Goal: Navigation & Orientation: Find specific page/section

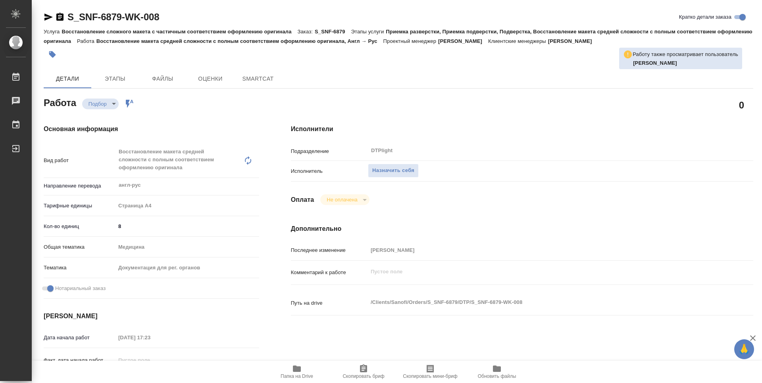
type textarea "x"
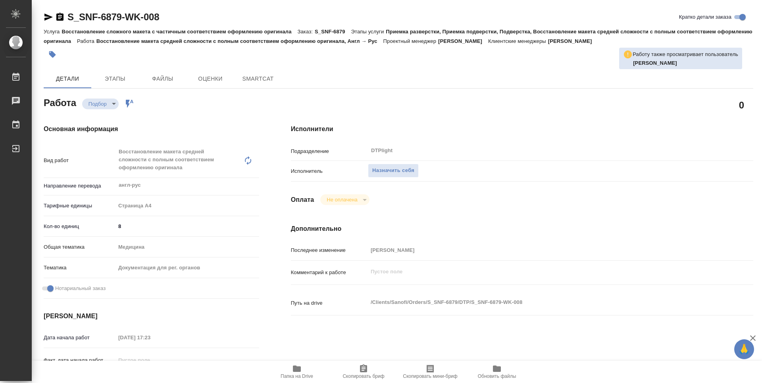
type textarea "x"
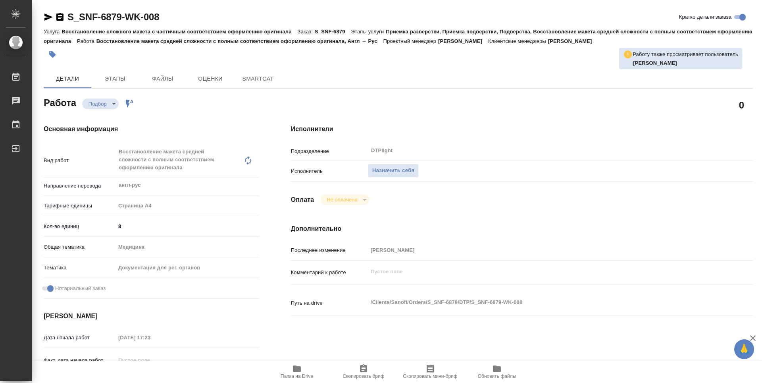
type textarea "x"
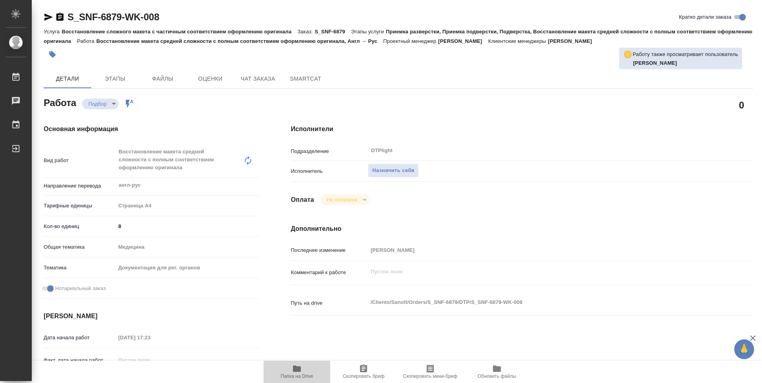
click at [310, 371] on span "Папка на Drive" at bounding box center [296, 371] width 57 height 15
type textarea "x"
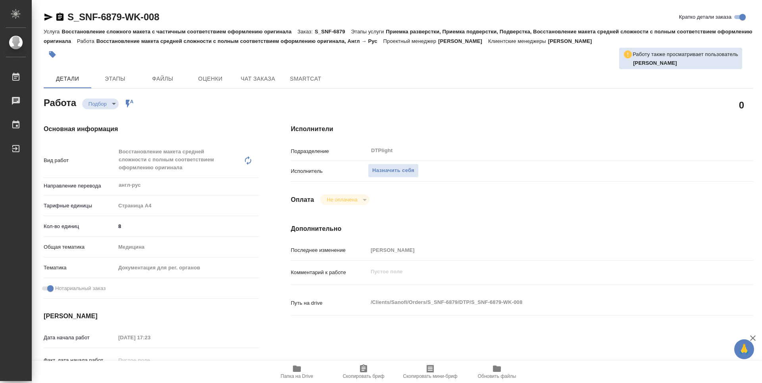
type textarea "x"
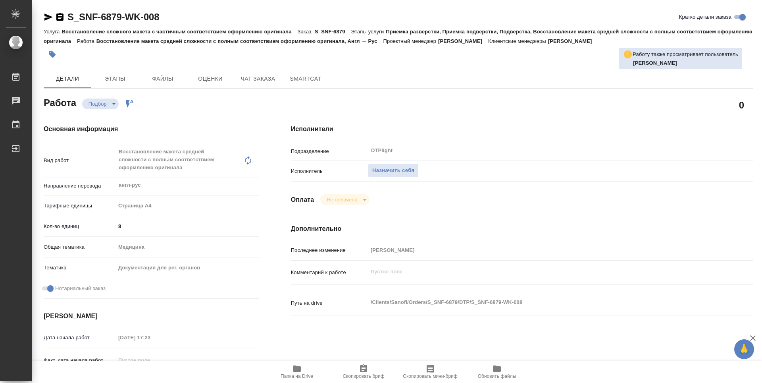
type textarea "x"
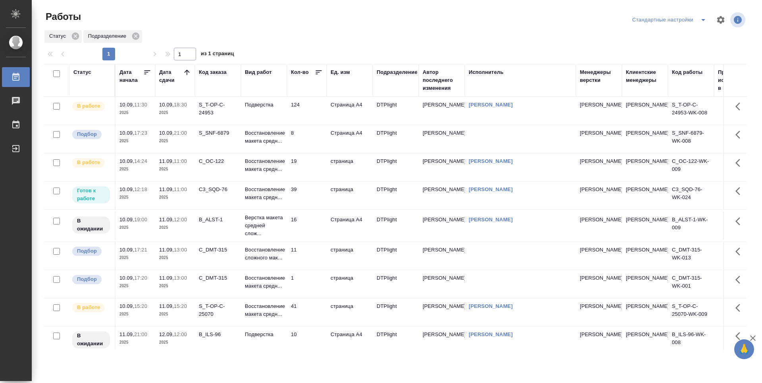
click at [310, 147] on td "8" at bounding box center [307, 139] width 40 height 28
